Goal: Information Seeking & Learning: Check status

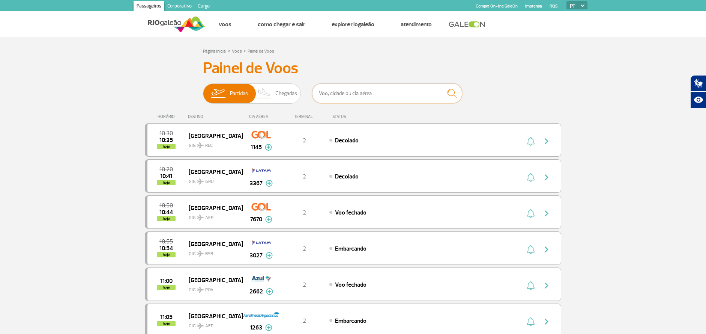
click at [347, 92] on input "text" at bounding box center [387, 93] width 150 height 20
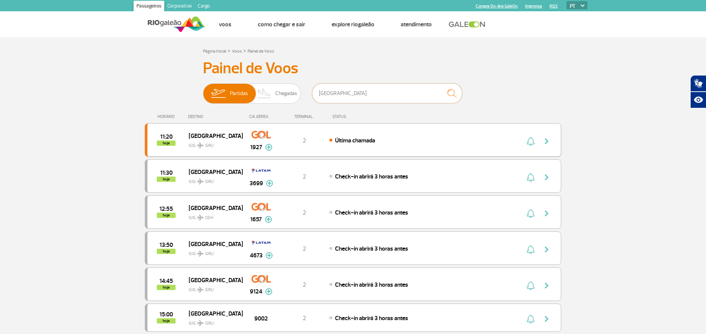
type input "[GEOGRAPHIC_DATA]"
click at [362, 143] on span "Última chamada" at bounding box center [355, 141] width 40 height 8
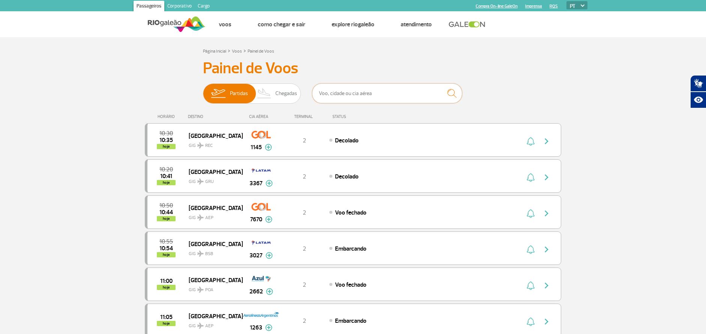
click at [337, 91] on input "text" at bounding box center [387, 93] width 150 height 20
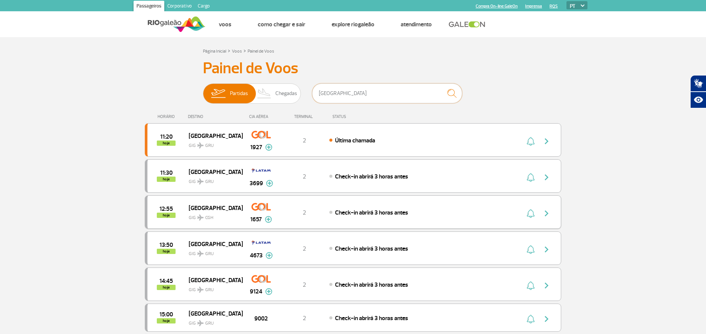
type input "[GEOGRAPHIC_DATA]"
click at [335, 211] on span "Check-in abrirá 3 horas antes" at bounding box center [371, 213] width 73 height 8
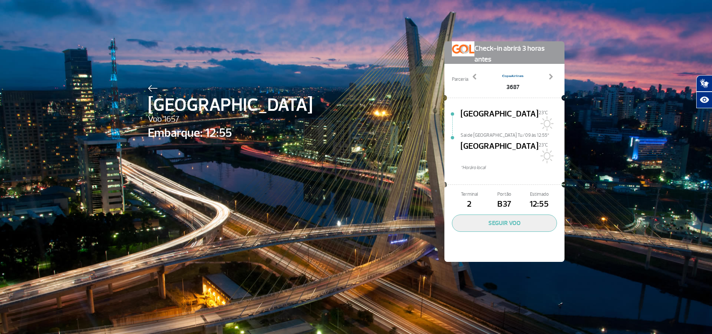
click at [483, 132] on span "Sai de [GEOGRAPHIC_DATA] Tu/09 às 12:55*" at bounding box center [512, 134] width 104 height 5
click at [473, 108] on span "[GEOGRAPHIC_DATA]" at bounding box center [499, 120] width 78 height 24
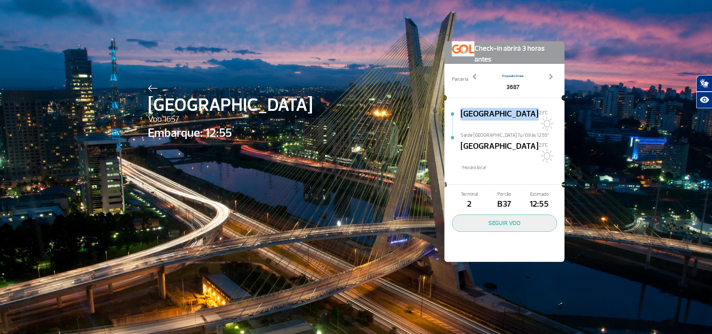
click at [473, 108] on span "[GEOGRAPHIC_DATA]" at bounding box center [499, 120] width 78 height 24
click at [484, 140] on span "[GEOGRAPHIC_DATA]" at bounding box center [499, 152] width 78 height 24
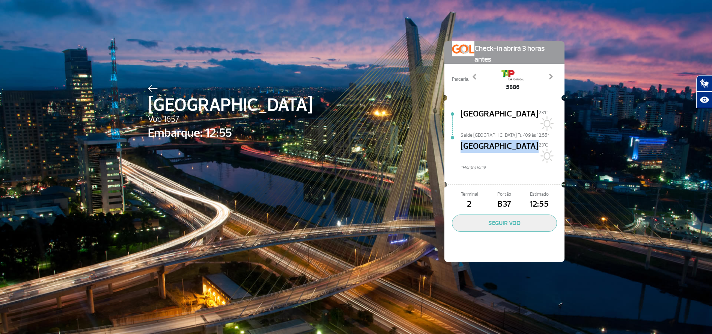
click at [484, 140] on span "[GEOGRAPHIC_DATA]" at bounding box center [499, 152] width 78 height 24
click at [469, 191] on span "Terminal" at bounding box center [469, 194] width 35 height 7
click at [393, 87] on div "São Paulo Voo 1657 Embarque: 12:55 Check-in abrirá 3 horas antes Parceria: 3687…" at bounding box center [356, 140] width 428 height 280
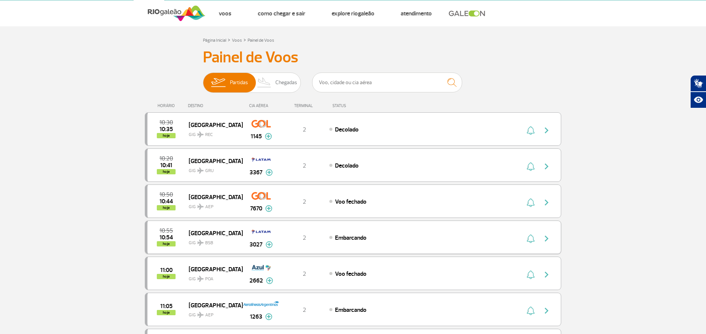
scroll to position [11, 0]
drag, startPoint x: 390, startPoint y: 70, endPoint x: 390, endPoint y: 76, distance: 5.6
click at [390, 81] on input "text" at bounding box center [387, 82] width 150 height 20
type input "[GEOGRAPHIC_DATA]"
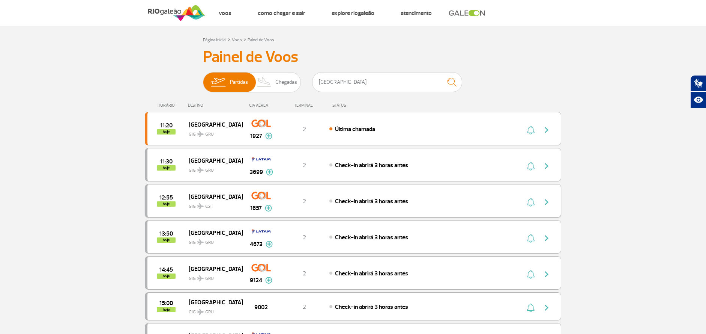
click at [549, 200] on img "button" at bounding box center [546, 201] width 9 height 9
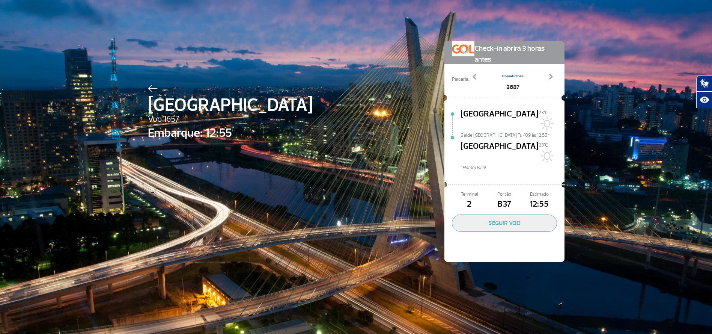
drag, startPoint x: 287, startPoint y: 107, endPoint x: 248, endPoint y: 95, distance: 40.7
click at [287, 107] on div "São Paulo Voo 1657 Embarque: 12:55 Check-in abrirá 3 horas antes Parceria: 3687…" at bounding box center [356, 140] width 428 height 280
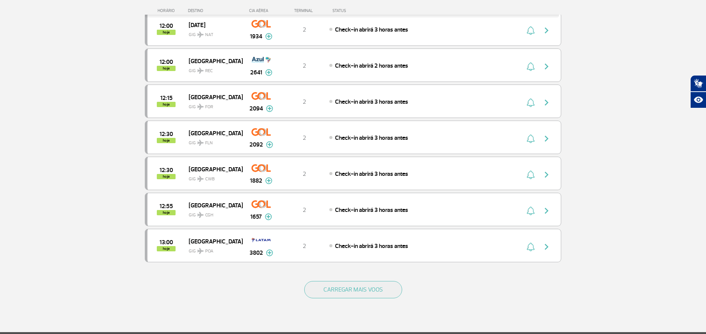
scroll to position [590, 0]
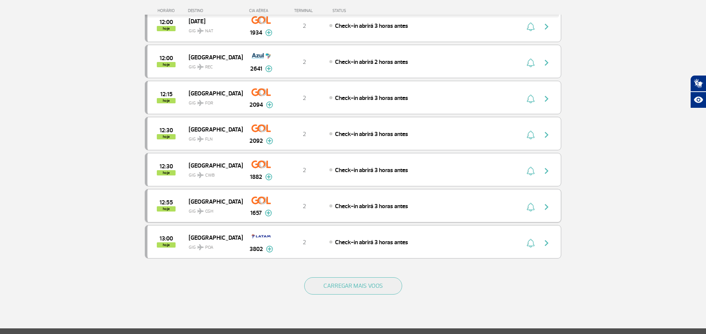
click at [550, 208] on img "button" at bounding box center [546, 206] width 9 height 9
